Goal: Task Accomplishment & Management: Manage account settings

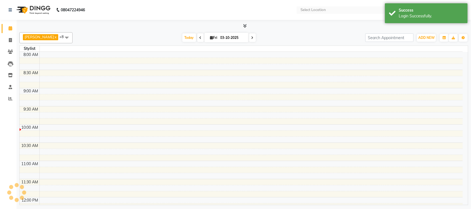
select select "en"
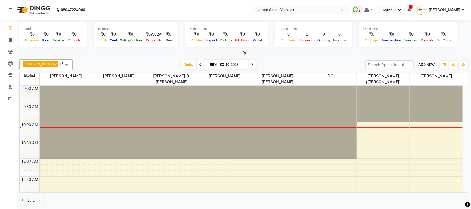
click at [421, 66] on span "ADD NEW" at bounding box center [426, 65] width 16 height 4
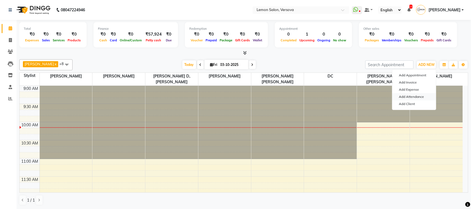
click at [414, 98] on link "Add Attendance" at bounding box center [414, 96] width 44 height 7
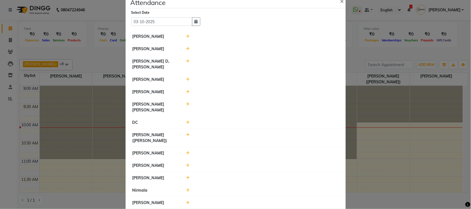
scroll to position [28, 0]
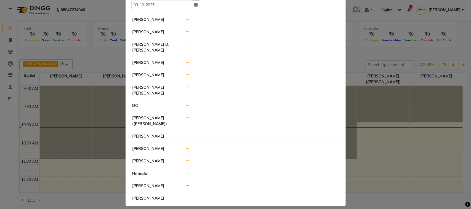
click at [186, 171] on icon at bounding box center [188, 173] width 4 height 4
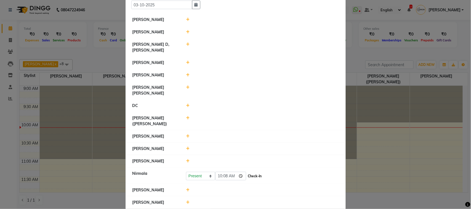
click at [256, 172] on button "Check-In" at bounding box center [254, 176] width 17 height 8
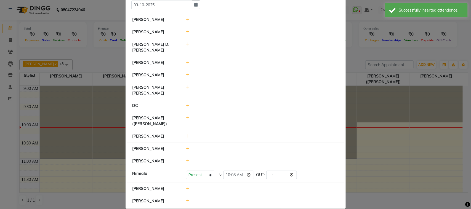
click at [72, 43] on ngb-modal-window "Attendance × Select Date [DATE] [PERSON_NAME] [PERSON_NAME] [PERSON_NAME],[PERS…" at bounding box center [235, 104] width 471 height 209
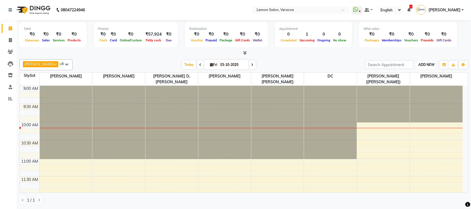
click at [422, 66] on span "ADD NEW" at bounding box center [426, 65] width 16 height 4
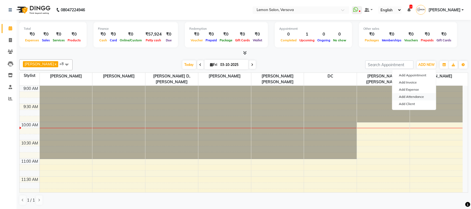
click at [416, 98] on link "Add Attendance" at bounding box center [414, 96] width 44 height 7
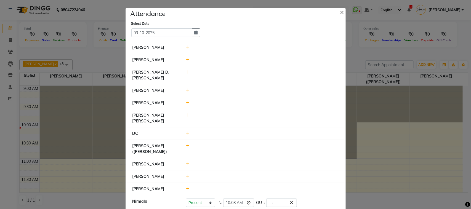
click at [186, 91] on icon at bounding box center [188, 90] width 4 height 4
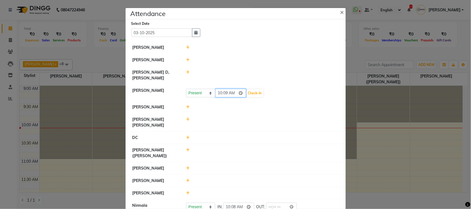
click at [223, 95] on input "10:09" at bounding box center [230, 93] width 31 height 9
type input "10:05"
click at [257, 94] on button "Check-In" at bounding box center [254, 93] width 17 height 8
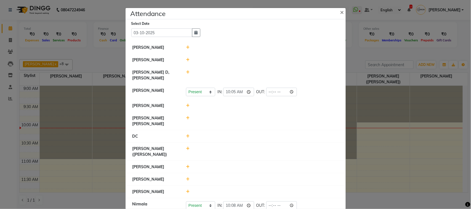
click at [186, 147] on icon at bounding box center [188, 149] width 4 height 4
click at [250, 147] on button "Check-In" at bounding box center [254, 151] width 17 height 8
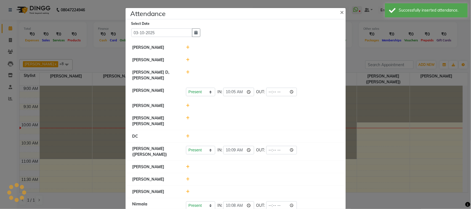
click at [48, 61] on ngb-modal-window "Attendance × Select Date [DATE] [PERSON_NAME] [PERSON_NAME] [PERSON_NAME],[PERS…" at bounding box center [235, 104] width 471 height 209
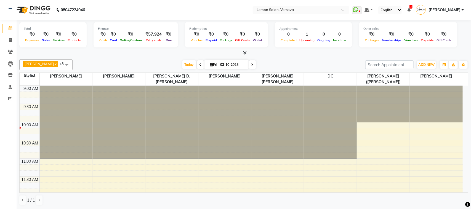
click at [199, 63] on icon at bounding box center [200, 64] width 2 height 3
type input "02-10-2025"
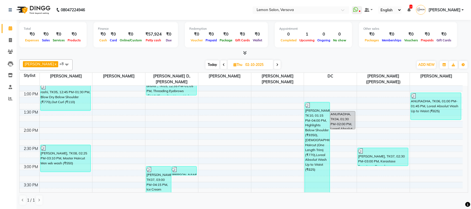
scroll to position [175, 0]
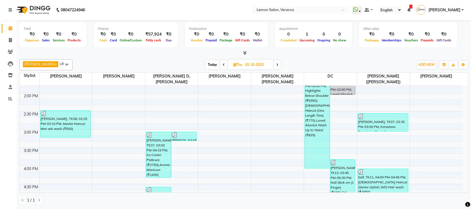
click at [7, 149] on div "Calendar Invoice Clients Leads Inventory Staff Reports Completed InProgress Upc…" at bounding box center [37, 108] width 74 height 185
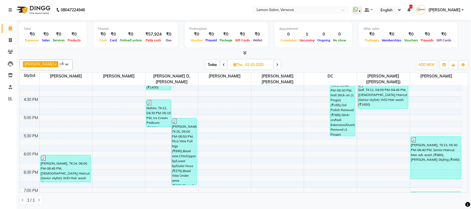
scroll to position [278, 0]
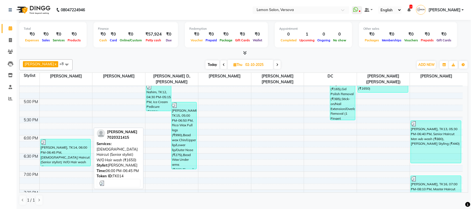
click at [80, 151] on div "[PERSON_NAME], TK14, 06:00 PM-06:45 PM, [DEMOGRAPHIC_DATA] Haircut (Senior styl…" at bounding box center [66, 152] width 50 height 27
select select "3"
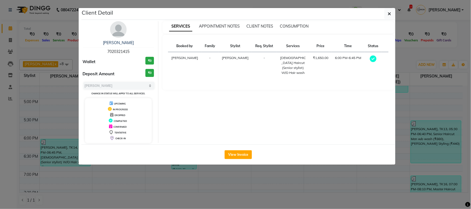
click at [62, 148] on ngb-modal-window "Client Detail [PERSON_NAME] 7020321415 Wallet ₹0 Deposit Amount ₹0 Select MARK …" at bounding box center [235, 104] width 471 height 209
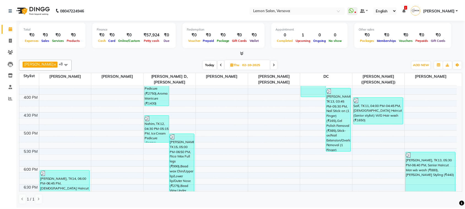
scroll to position [230, 0]
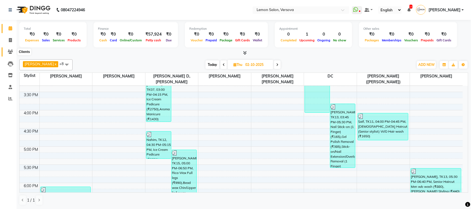
click at [10, 50] on icon at bounding box center [10, 52] width 5 height 4
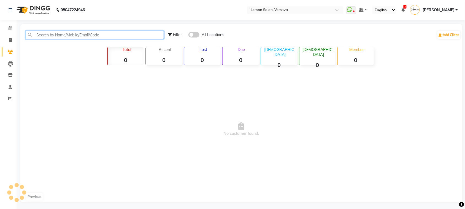
click at [32, 36] on input "text" at bounding box center [95, 35] width 138 height 9
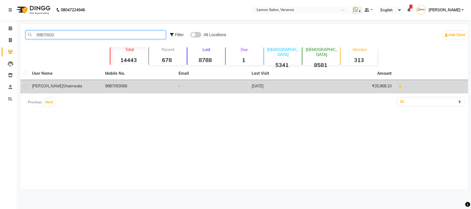
type input "99870930"
click at [60, 89] on div "[PERSON_NAME]" at bounding box center [65, 86] width 67 height 6
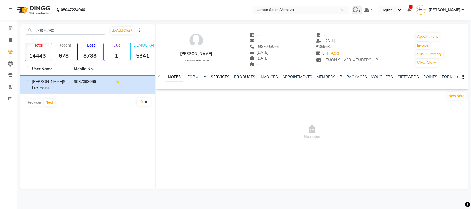
click at [213, 78] on link "SERVICES" at bounding box center [220, 76] width 19 height 5
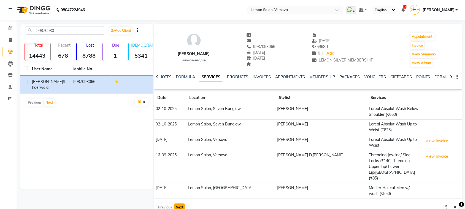
click at [176, 203] on button "Next" at bounding box center [180, 207] width 10 height 8
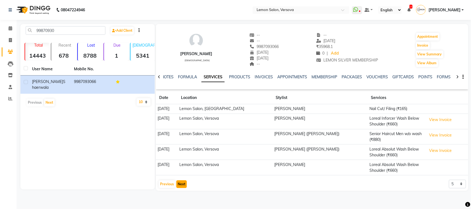
click at [181, 184] on button "Next" at bounding box center [181, 184] width 10 height 8
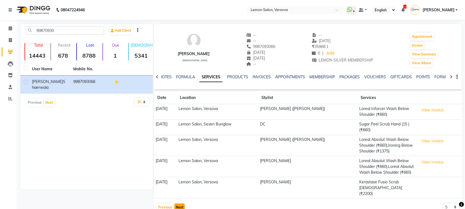
click at [180, 203] on button "Next" at bounding box center [180, 207] width 10 height 8
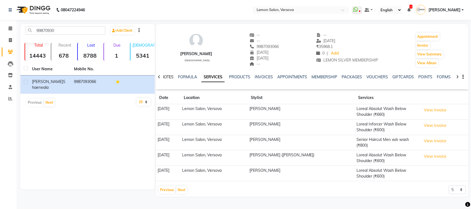
click at [173, 76] on link "NOTES" at bounding box center [167, 76] width 12 height 5
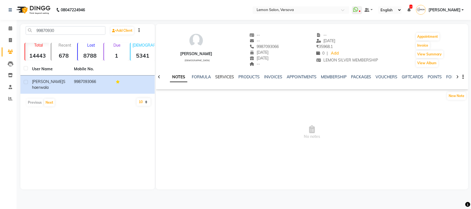
click at [218, 76] on link "SERVICES" at bounding box center [224, 76] width 19 height 5
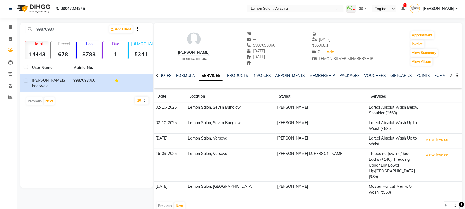
scroll to position [2, 0]
click at [321, 78] on div "MEMBERSHIP" at bounding box center [323, 76] width 26 height 6
click at [321, 76] on link "MEMBERSHIP" at bounding box center [323, 75] width 26 height 5
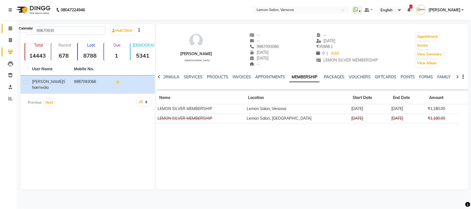
click at [13, 28] on span at bounding box center [11, 28] width 10 height 6
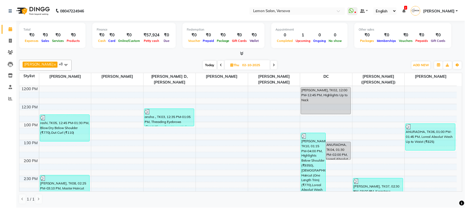
scroll to position [138, 0]
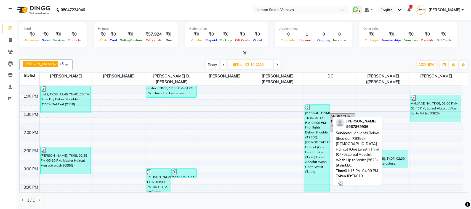
click at [323, 111] on div "[PERSON_NAME], TK10, 01:15 PM-04:00 PM, Highlights Below Shoulder (₹9350),[DEMO…" at bounding box center [317, 154] width 25 height 100
select select "3"
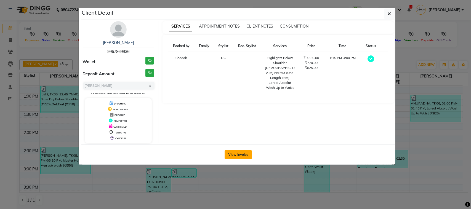
click at [232, 152] on button "View Invoice" at bounding box center [237, 154] width 27 height 9
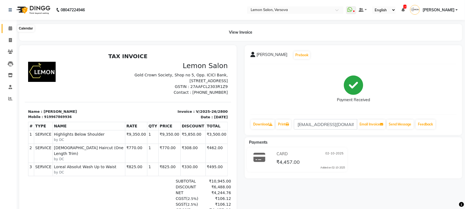
click at [6, 26] on span at bounding box center [11, 28] width 10 height 6
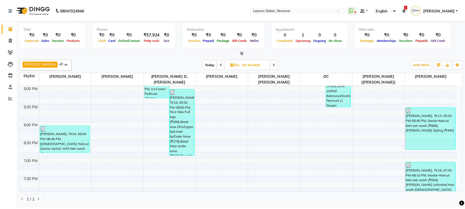
scroll to position [276, 0]
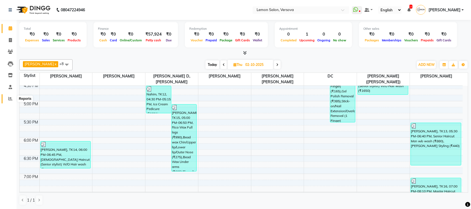
click at [8, 98] on icon at bounding box center [10, 98] width 4 height 4
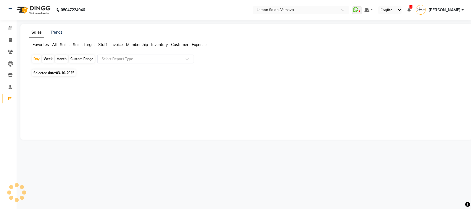
click at [105, 46] on span "Staff" at bounding box center [102, 44] width 9 height 5
click at [66, 57] on div "Month" at bounding box center [61, 59] width 13 height 8
select select "10"
select select "2025"
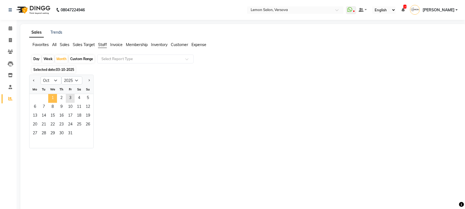
click at [54, 97] on span "1" at bounding box center [52, 98] width 9 height 9
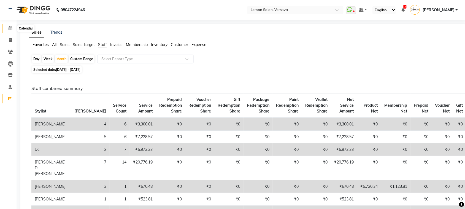
click at [15, 29] on span at bounding box center [11, 28] width 10 height 6
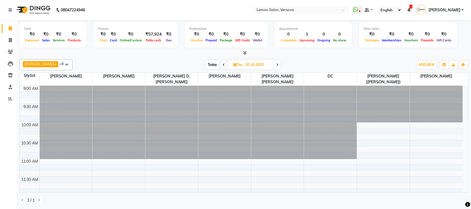
scroll to position [37, 0]
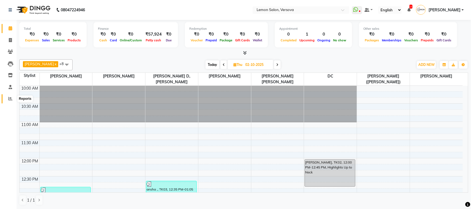
click at [7, 99] on span at bounding box center [11, 99] width 10 height 6
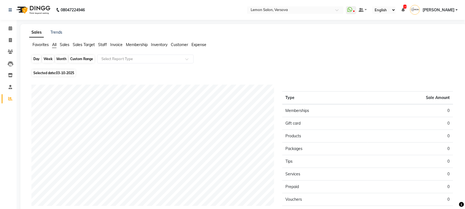
click at [35, 61] on div "Day" at bounding box center [36, 59] width 9 height 8
select select "10"
select select "2025"
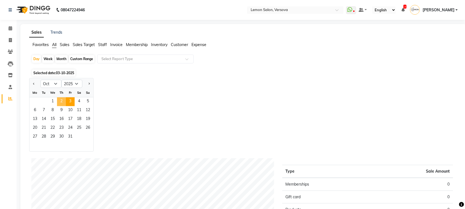
click at [61, 105] on span "2" at bounding box center [61, 101] width 9 height 9
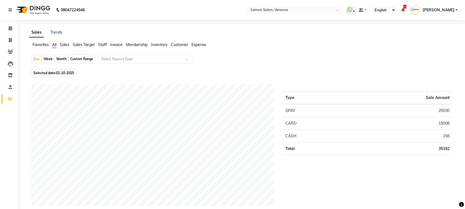
click at [203, 46] on span "Expense" at bounding box center [199, 44] width 15 height 5
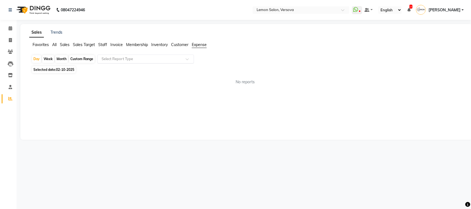
drag, startPoint x: 191, startPoint y: 53, endPoint x: 181, endPoint y: 62, distance: 13.3
click at [182, 58] on div at bounding box center [146, 59] width 96 height 6
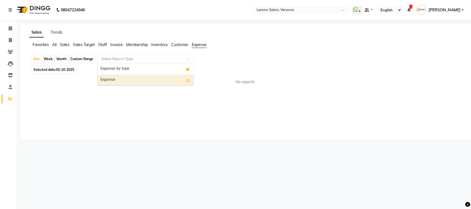
click at [173, 81] on div "Expense" at bounding box center [146, 79] width 96 height 11
select select "csv"
